Goal: Task Accomplishment & Management: Manage account settings

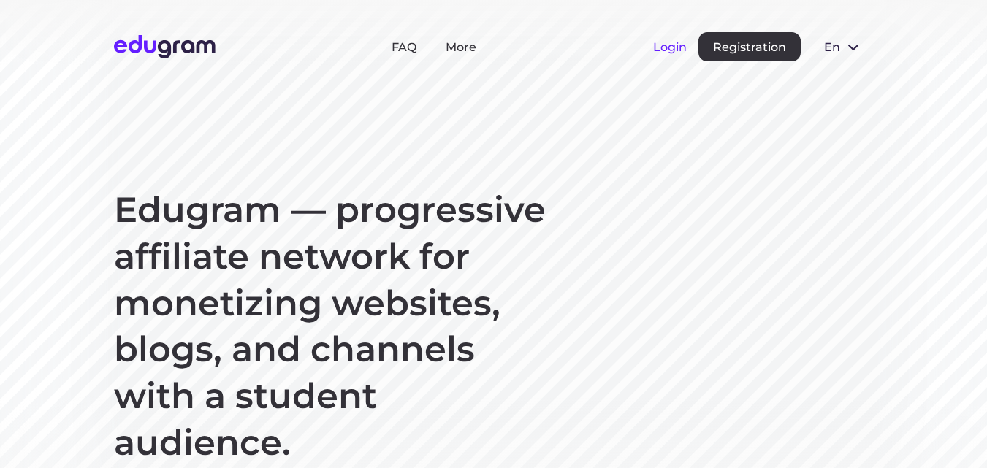
click at [676, 49] on button "Login" at bounding box center [670, 47] width 34 height 14
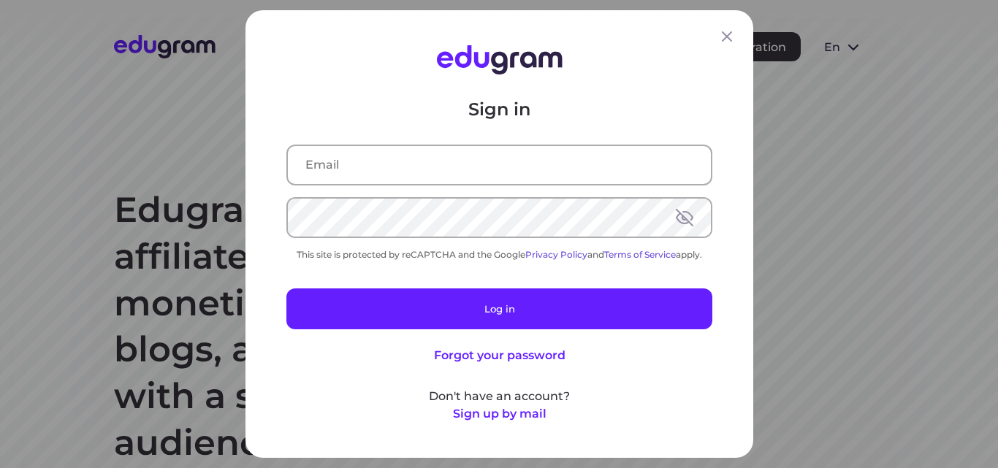
type input "[EMAIL_ADDRESS][DOMAIN_NAME]"
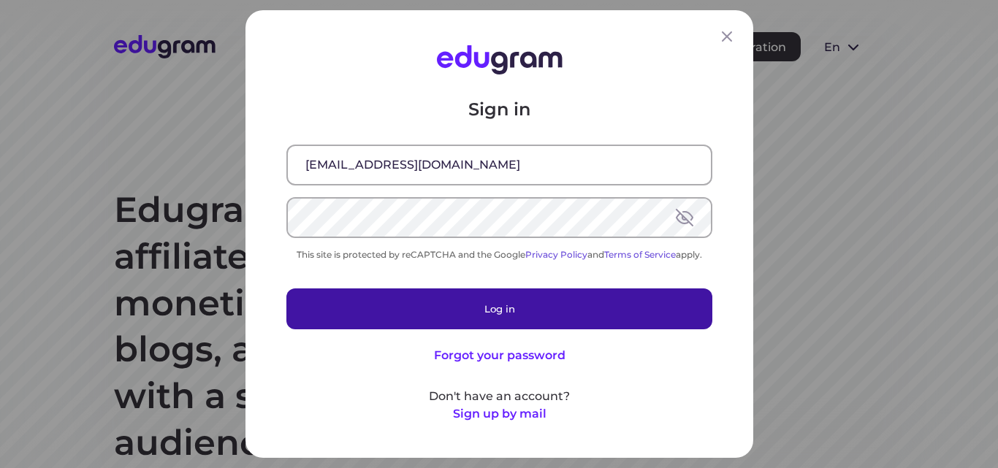
click at [528, 301] on button "Log in" at bounding box center [499, 308] width 426 height 41
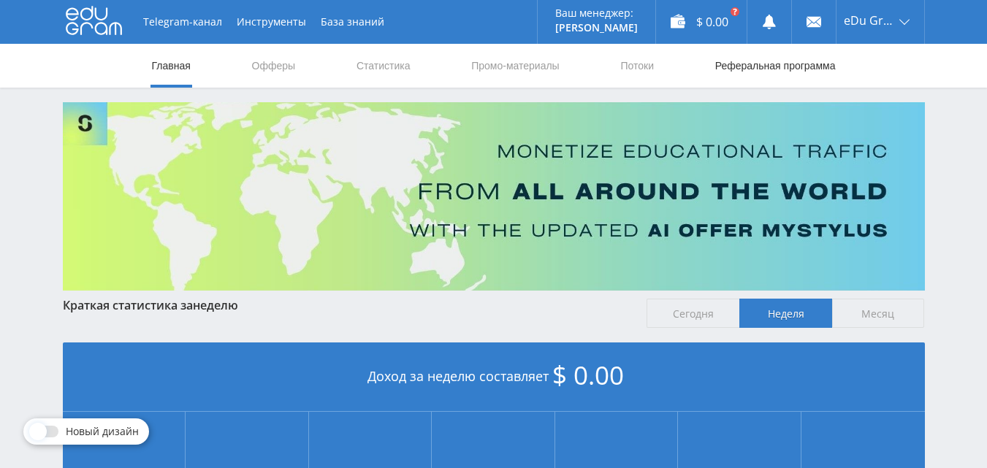
click at [735, 68] on link "Реферальная программа" at bounding box center [775, 66] width 123 height 44
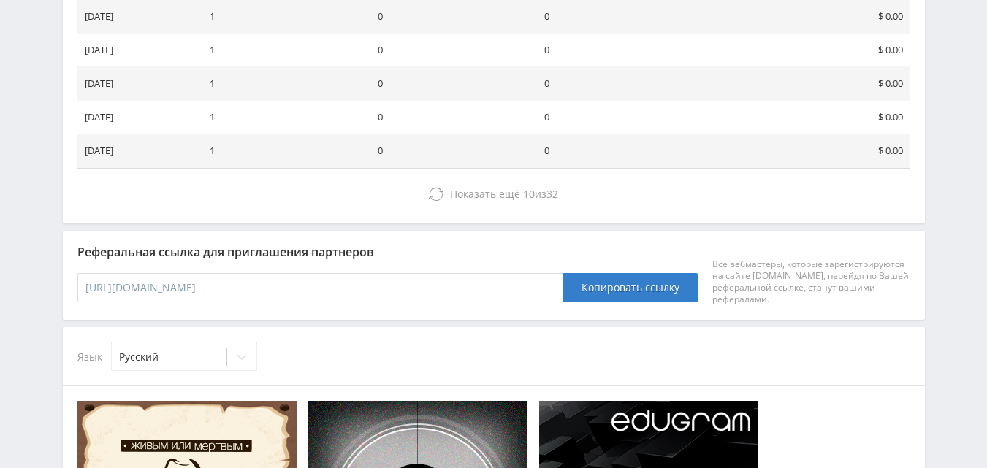
scroll to position [532, 0]
